Goal: Information Seeking & Learning: Learn about a topic

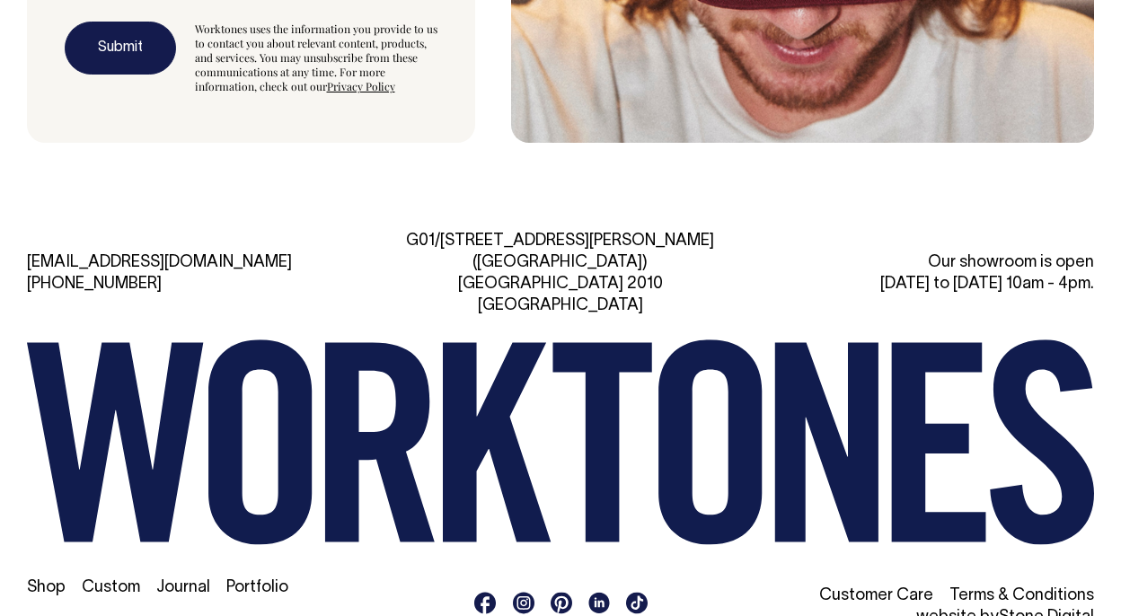
scroll to position [4928, 0]
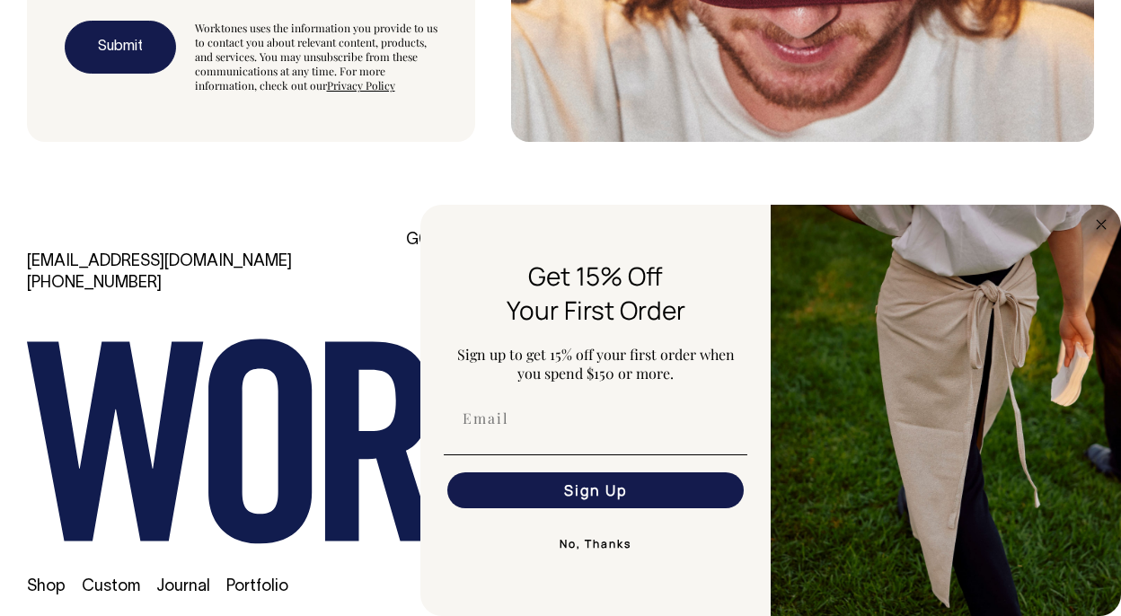
click at [56, 580] on link "Shop" at bounding box center [46, 587] width 39 height 15
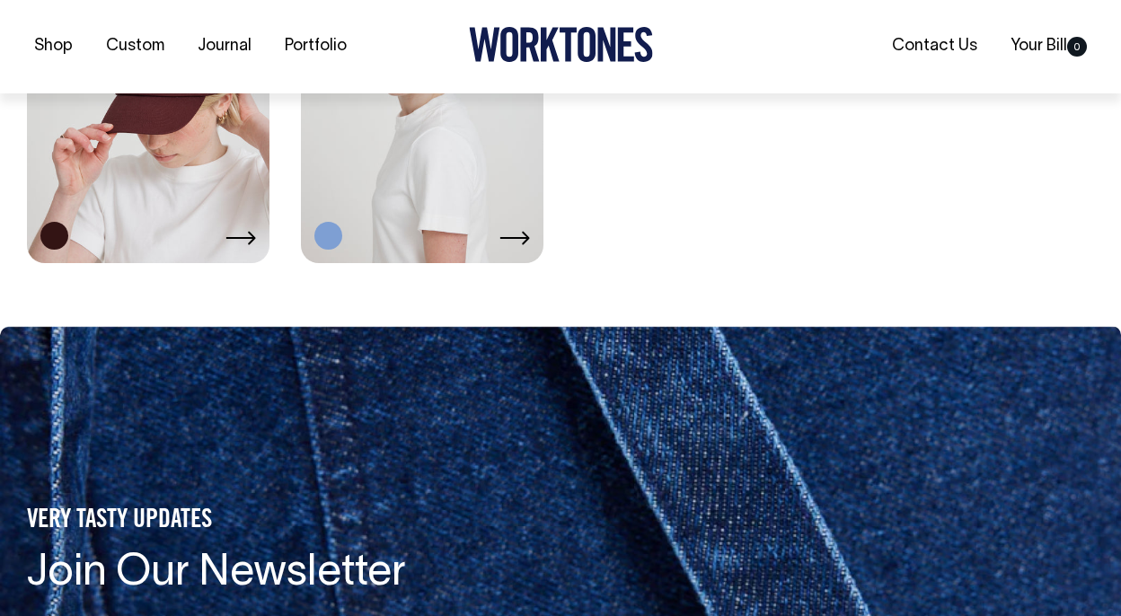
scroll to position [3000, 0]
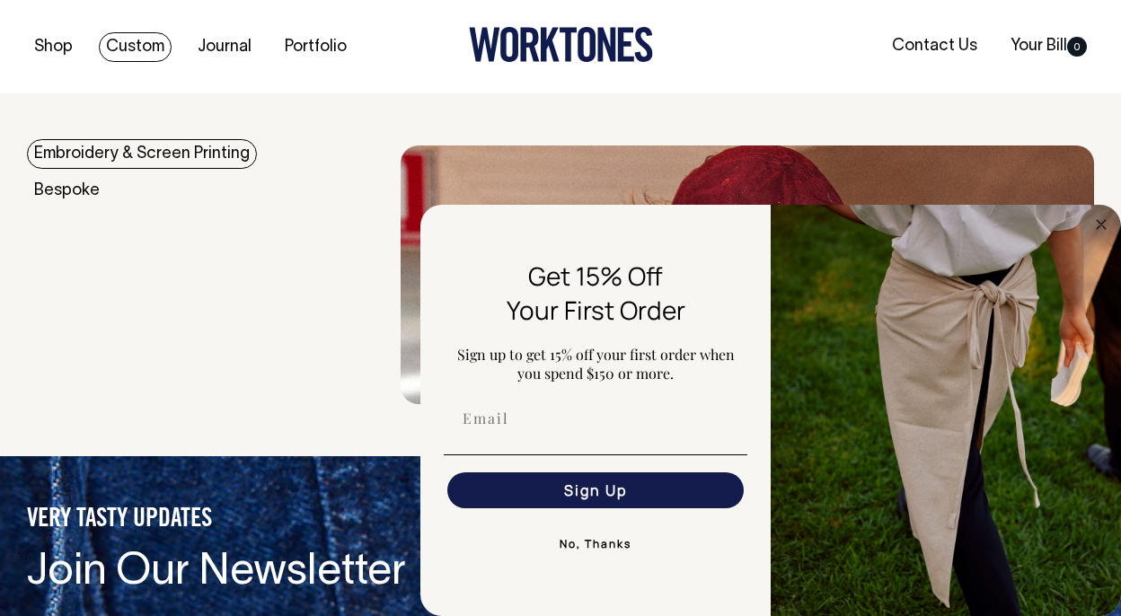
click at [88, 147] on link "Embroidery & Screen Printing" at bounding box center [142, 154] width 230 height 30
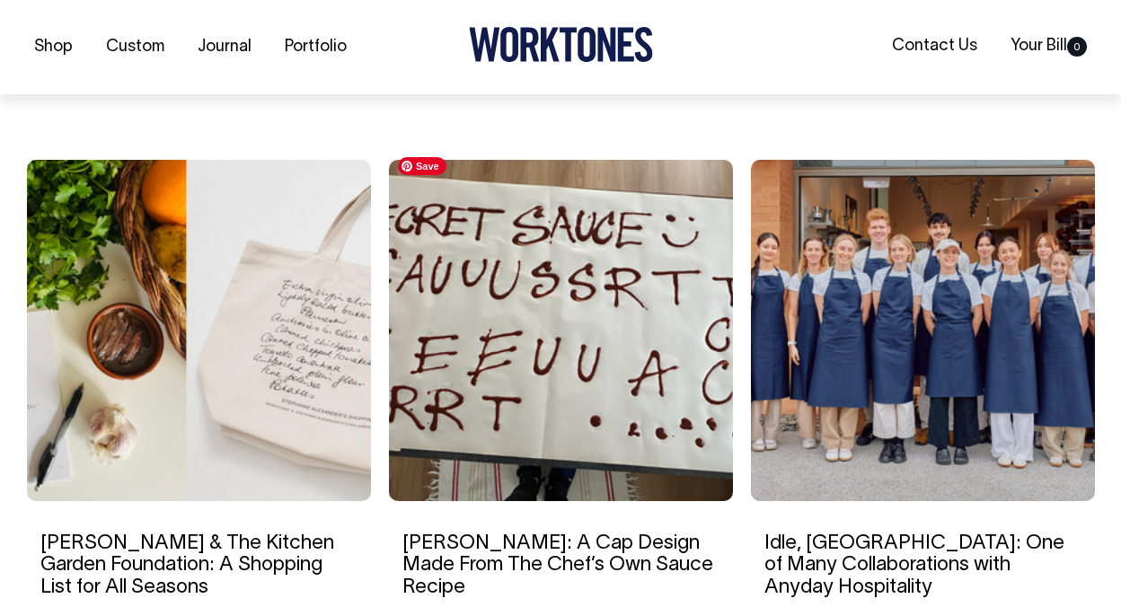
scroll to position [2803, 0]
